Goal: Find specific page/section: Find specific page/section

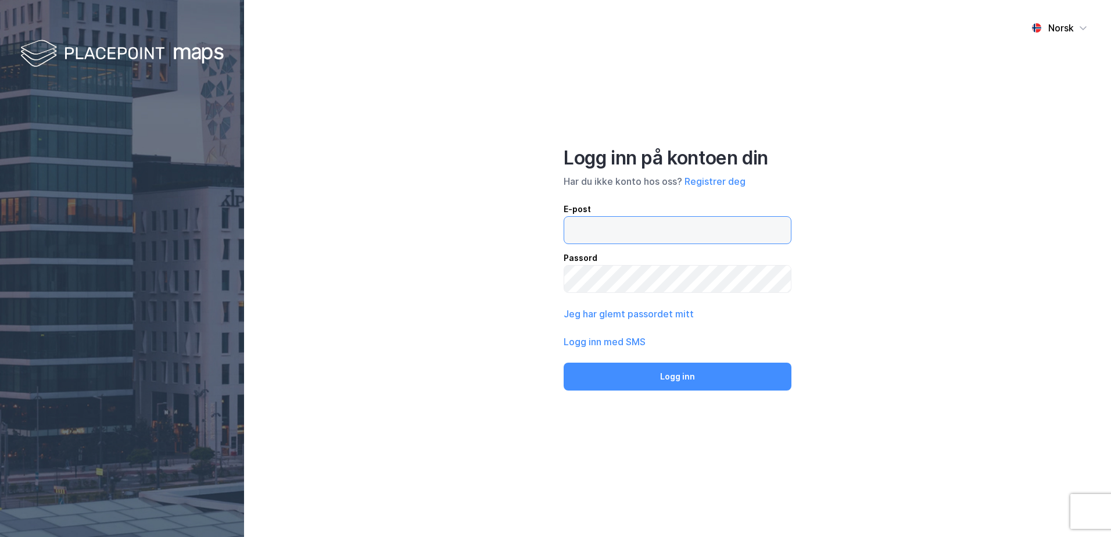
click at [580, 232] on input "email" at bounding box center [677, 230] width 227 height 27
type input "[EMAIL_ADDRESS][DOMAIN_NAME]"
click at [564, 363] on button "Logg inn" at bounding box center [678, 377] width 228 height 28
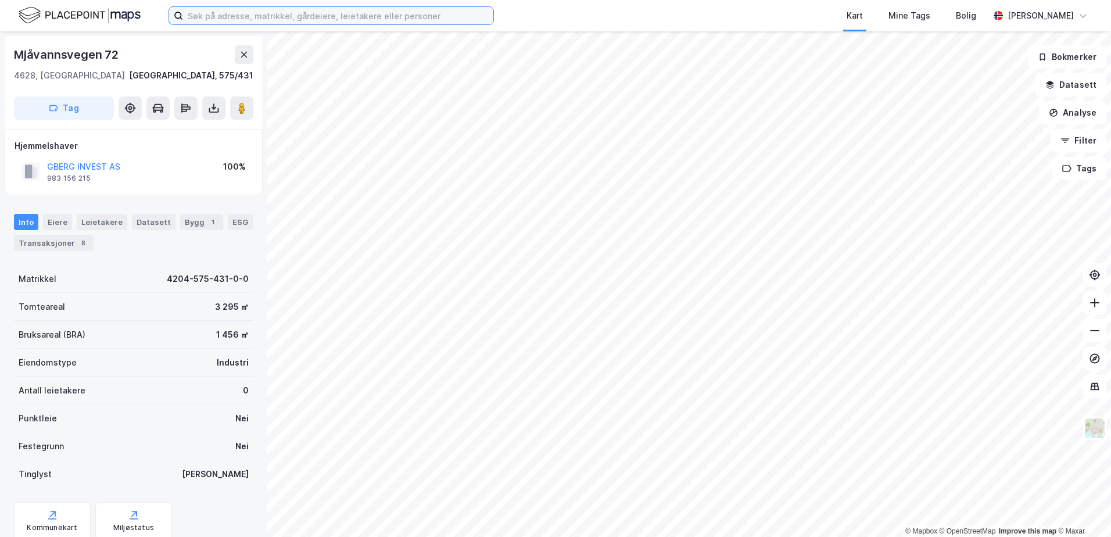
click at [459, 16] on input at bounding box center [338, 15] width 310 height 17
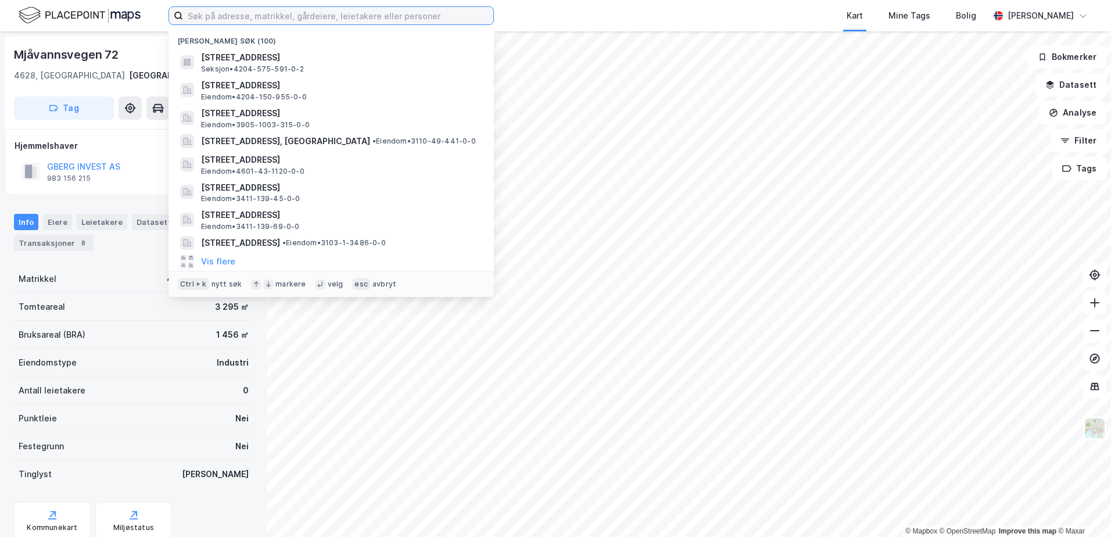
paste input "3011/49/441"
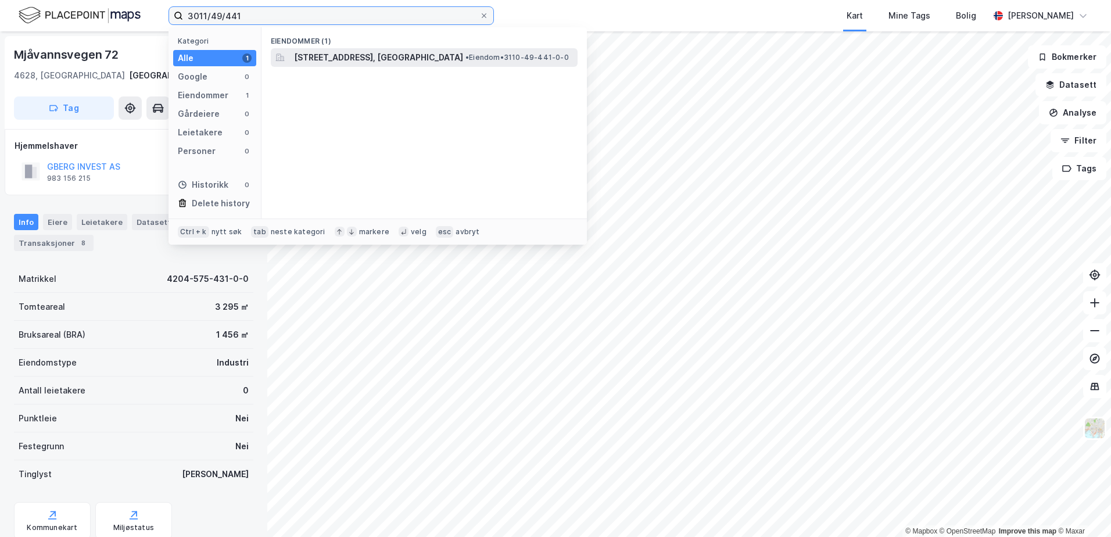
type input "3011/49/441"
click at [388, 63] on span "[STREET_ADDRESS], [GEOGRAPHIC_DATA]" at bounding box center [378, 58] width 169 height 14
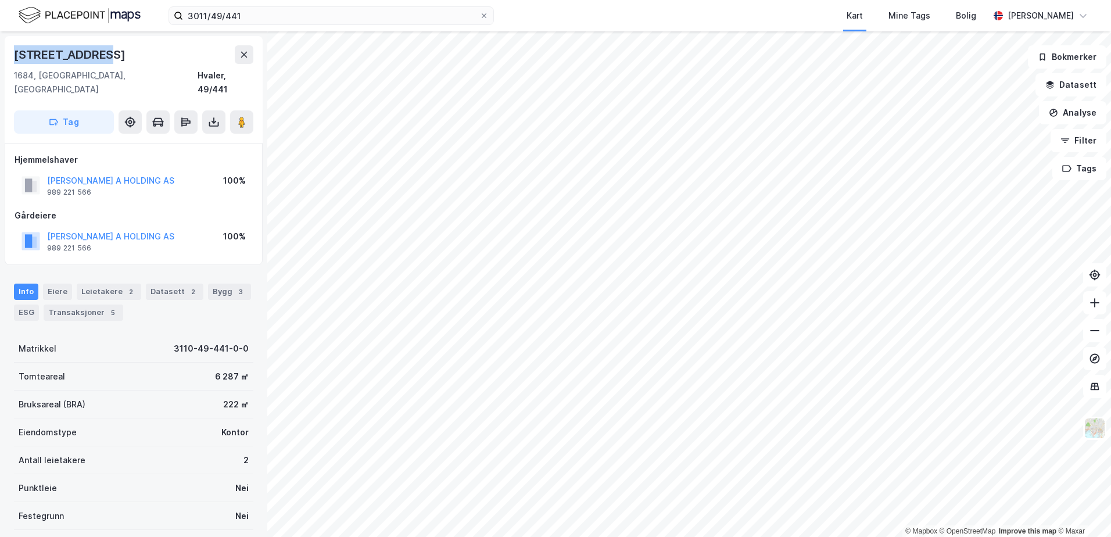
drag, startPoint x: 103, startPoint y: 55, endPoint x: 3, endPoint y: 56, distance: 100.0
click at [3, 56] on div "Utgårdsveien 4 1684, [GEOGRAPHIC_DATA], [GEOGRAPHIC_DATA], 49/441 Tag Hjemmelsh…" at bounding box center [133, 284] width 267 height 506
copy div "[STREET_ADDRESS]"
